Goal: Use online tool/utility: Utilize a website feature to perform a specific function

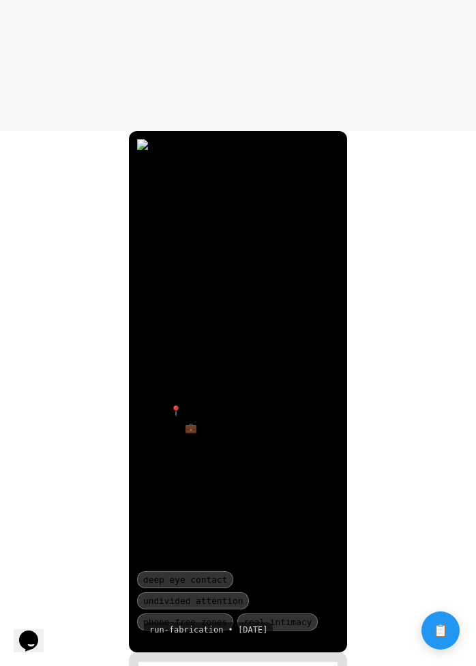
scroll to position [570, 0]
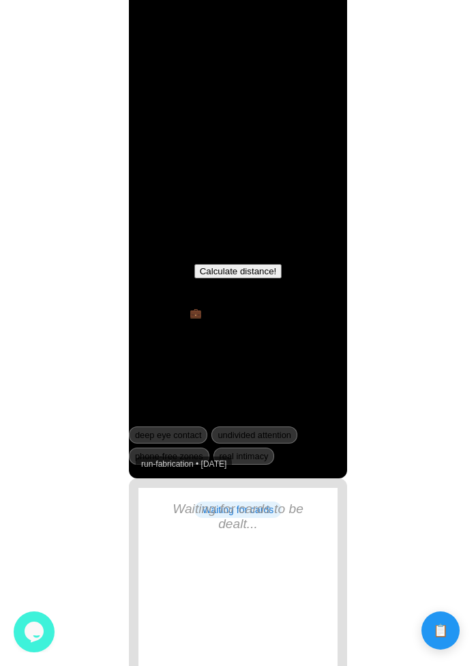
click at [269, 272] on button "Calculate distance!" at bounding box center [238, 271] width 88 height 14
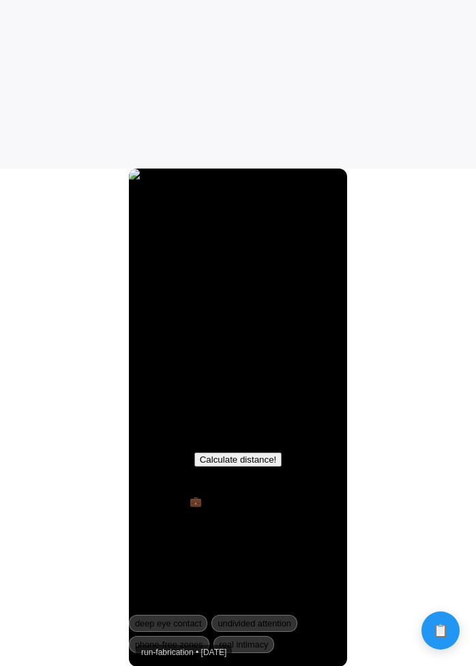
scroll to position [616, 0]
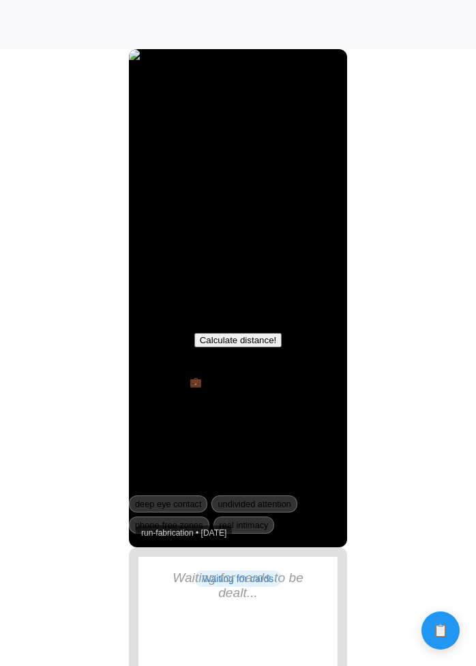
click at [248, 338] on button "Calculate distance!" at bounding box center [238, 340] width 88 height 14
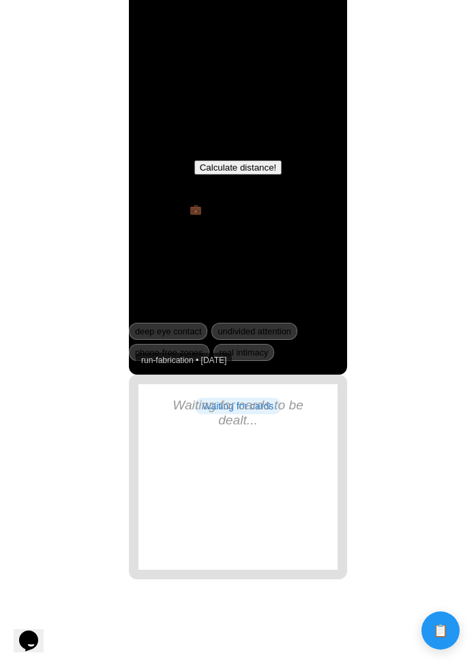
click at [247, 165] on button "Calculate distance!" at bounding box center [238, 167] width 88 height 14
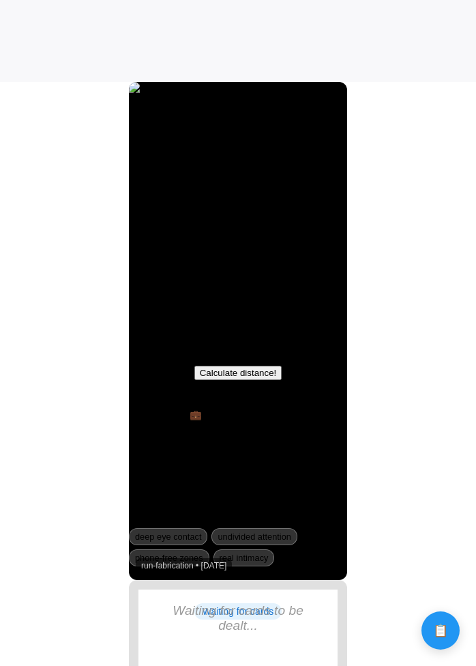
scroll to position [584, 0]
click at [239, 374] on button "Calculate distance!" at bounding box center [238, 372] width 88 height 14
click at [252, 371] on button "Calculate distance!" at bounding box center [238, 372] width 88 height 14
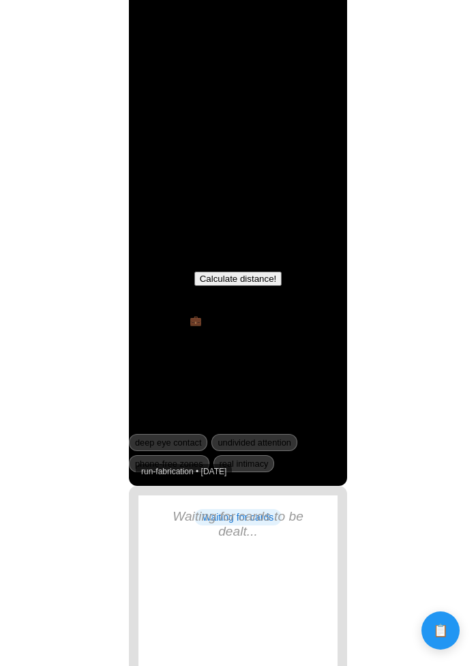
scroll to position [725, 0]
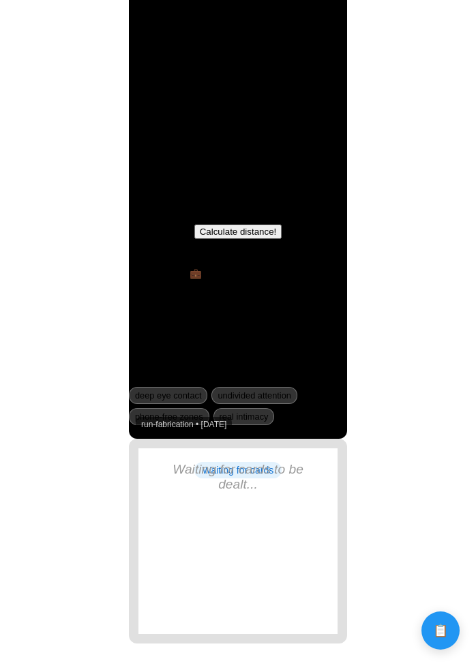
click at [245, 230] on button "Calculate distance!" at bounding box center [238, 231] width 88 height 14
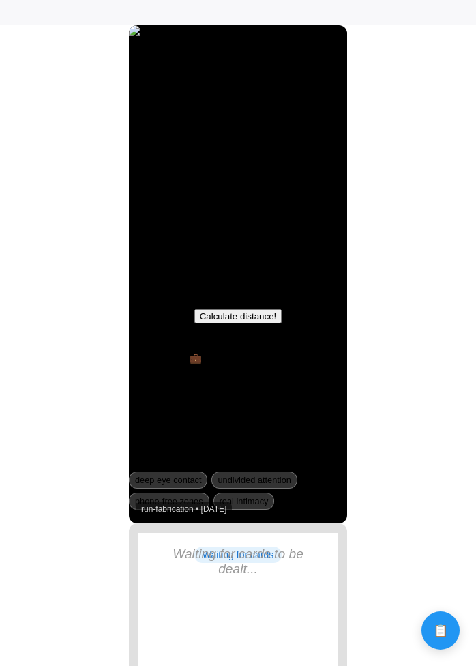
scroll to position [692, 0]
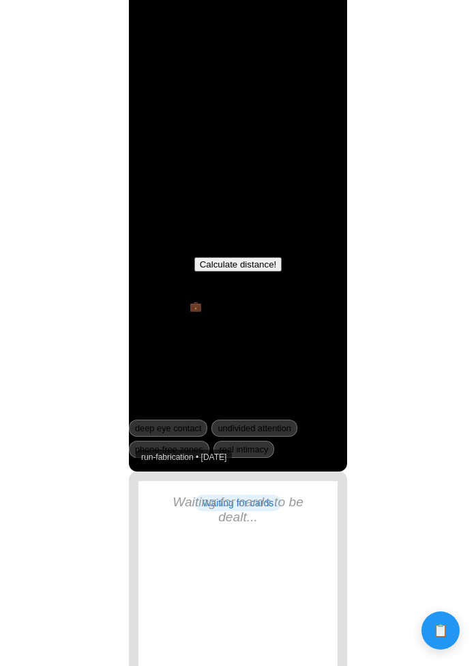
click at [222, 265] on button "Calculate distance!" at bounding box center [238, 264] width 88 height 14
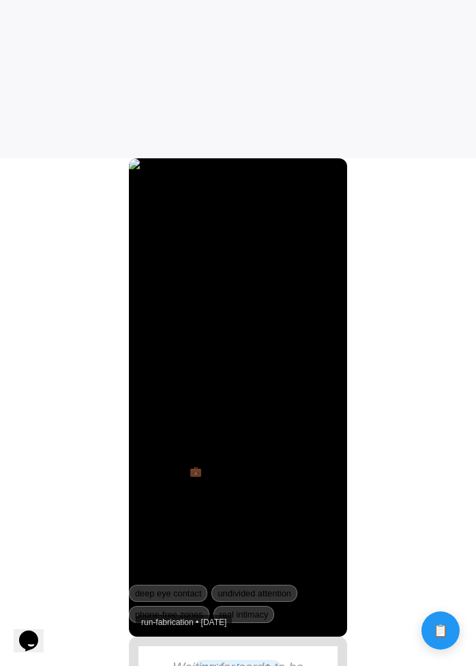
scroll to position [525, 0]
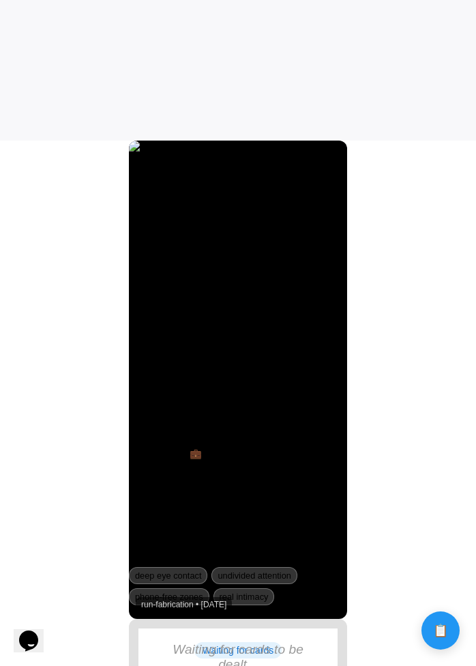
click at [228, 422] on div "King of Red - Fully Present and Connecting Connection Specialist 💼 Human Psycho…" at bounding box center [238, 481] width 218 height 273
click at [228, 427] on div "Connection Specialist" at bounding box center [238, 433] width 218 height 18
click at [255, 445] on div "King of Red - Fully Present and Connecting Connection Specialist 💼 Human Psycho…" at bounding box center [238, 481] width 218 height 273
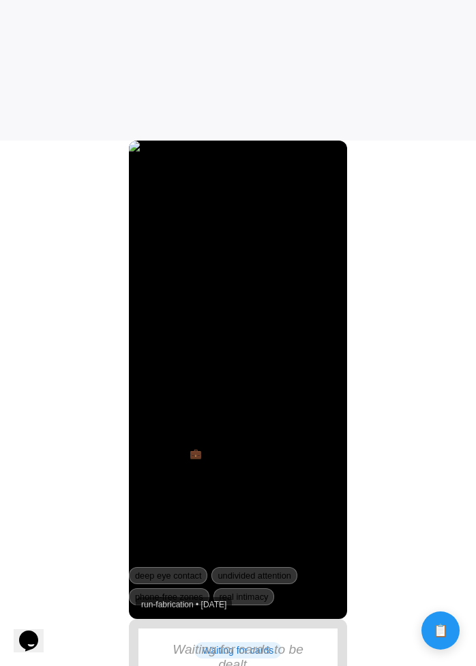
click at [233, 432] on div "Connection Specialist" at bounding box center [238, 433] width 218 height 18
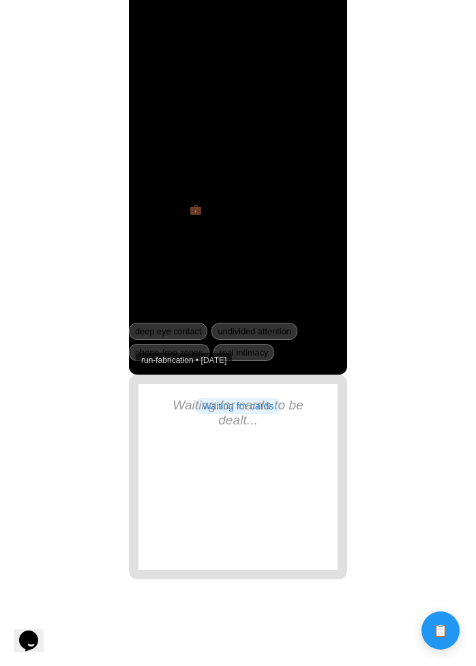
scroll to position [694, 0]
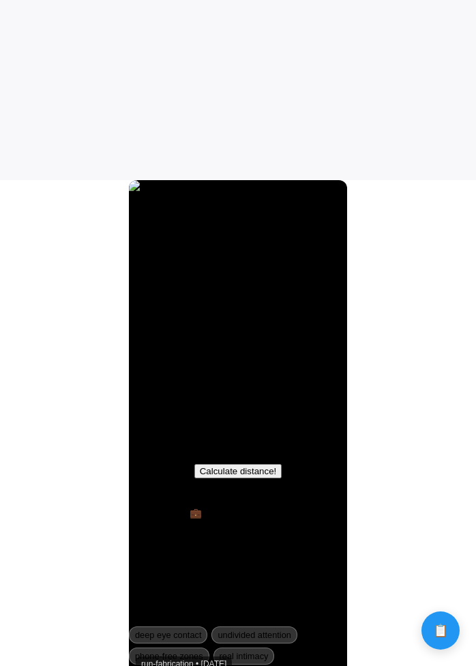
scroll to position [516, 0]
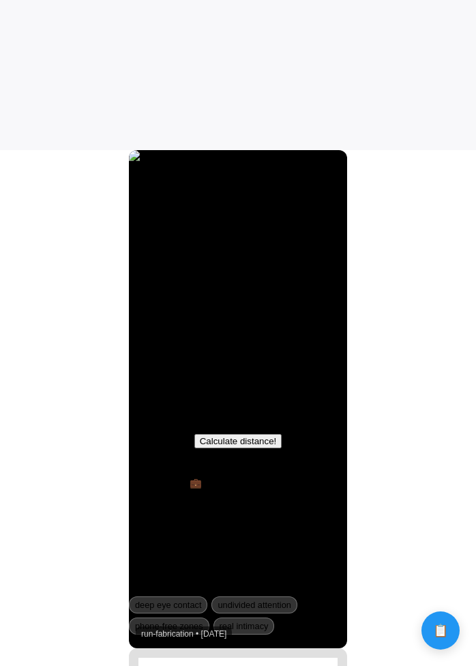
click at [220, 445] on button "Calculate distance!" at bounding box center [238, 441] width 88 height 14
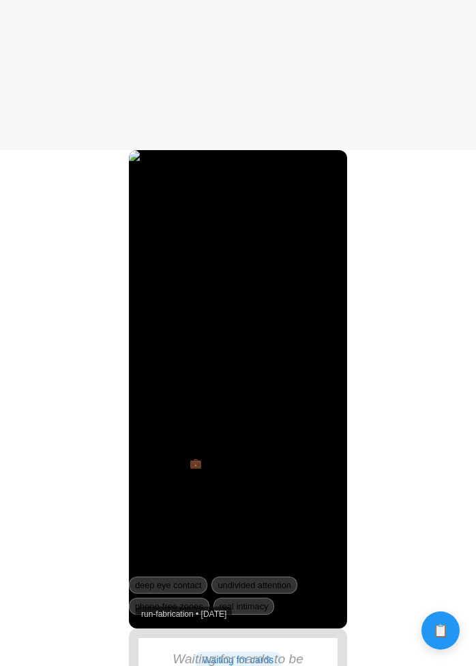
click at [209, 443] on div "Connection Specialist" at bounding box center [238, 443] width 218 height 18
click at [225, 451] on div "Connection Specialist" at bounding box center [238, 443] width 218 height 18
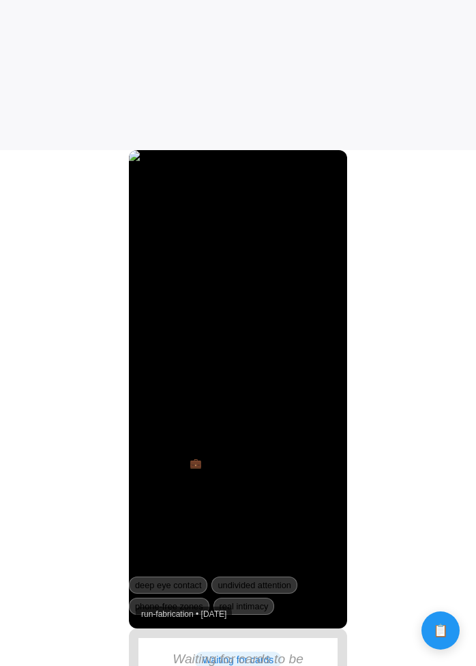
click at [225, 451] on div "Connection Specialist" at bounding box center [238, 443] width 218 height 18
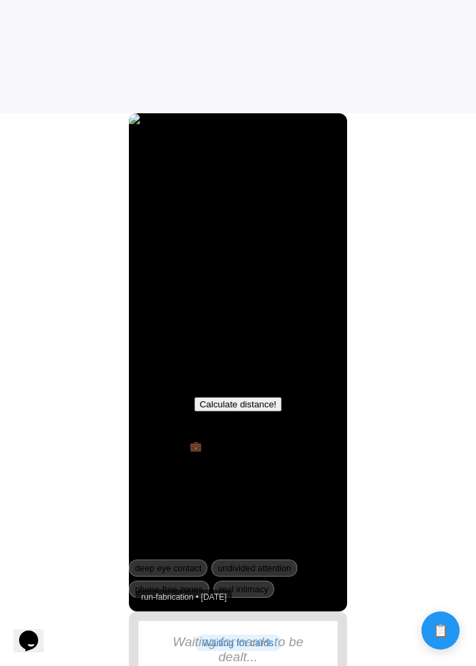
click at [229, 406] on button "Calculate distance!" at bounding box center [238, 404] width 88 height 14
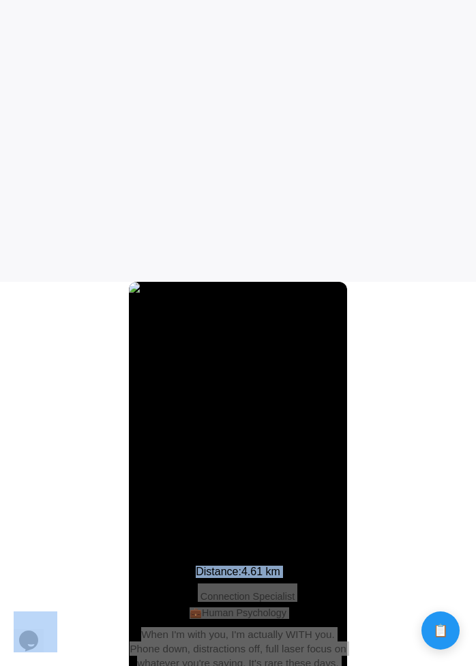
scroll to position [381, 0]
